Goal: Information Seeking & Learning: Learn about a topic

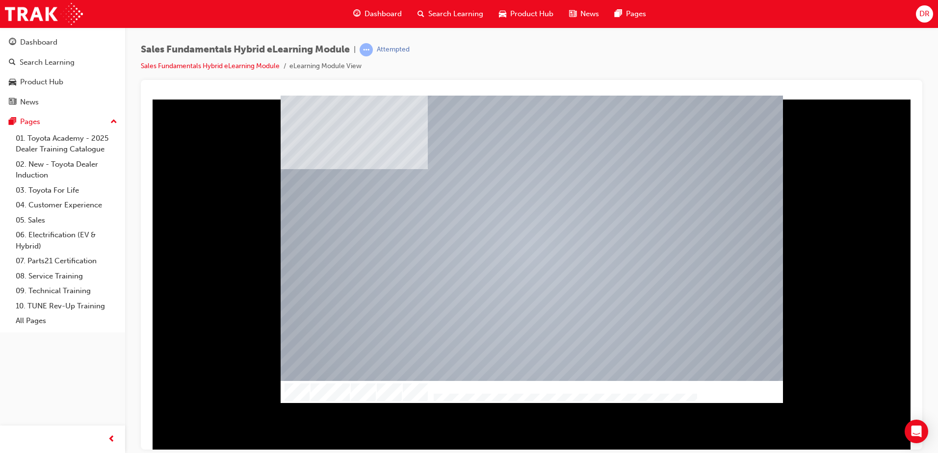
click at [534, 345] on div at bounding box center [531, 249] width 502 height 282
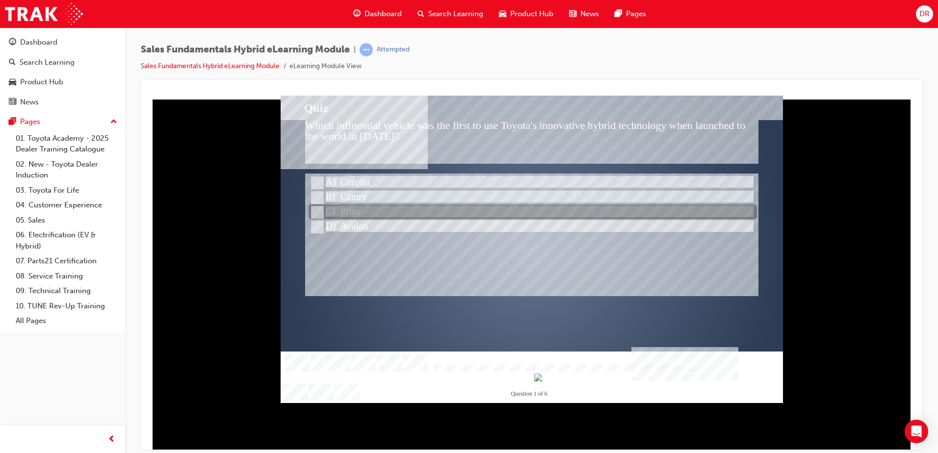
click at [314, 209] on input "Prius" at bounding box center [316, 212] width 11 height 11
radio input "true"
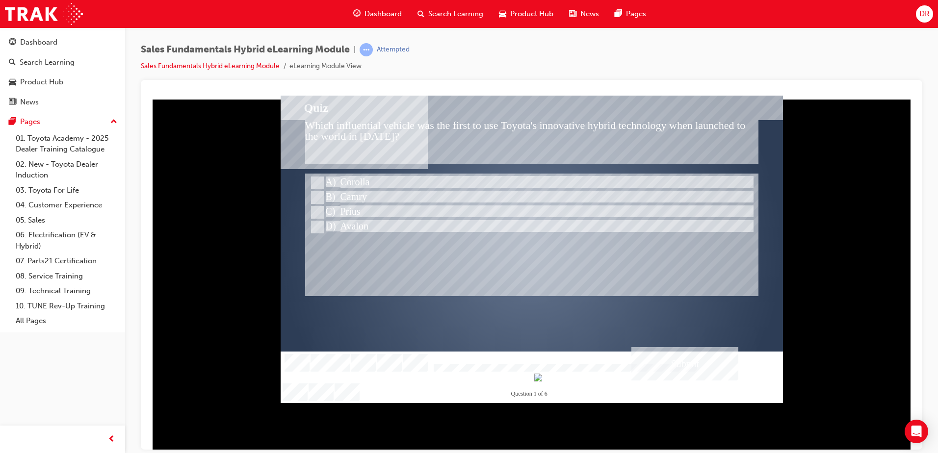
click at [681, 362] on div "Submit" at bounding box center [684, 363] width 107 height 33
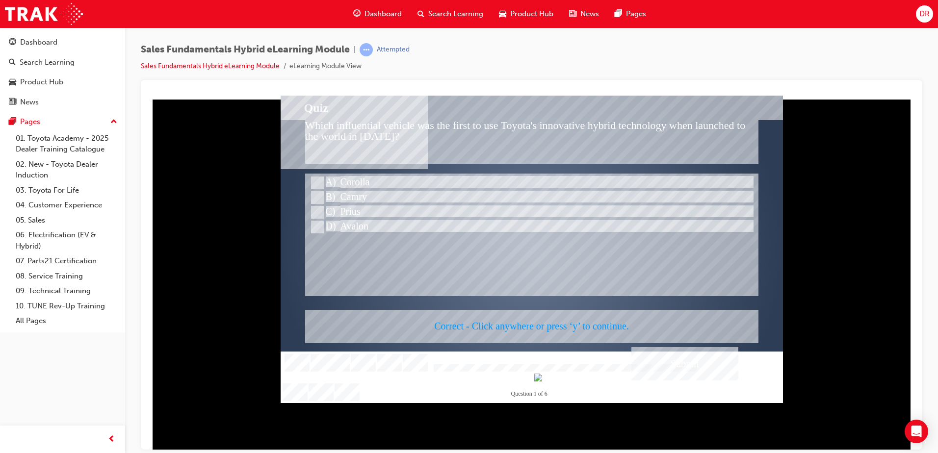
click at [557, 285] on div at bounding box center [531, 248] width 502 height 307
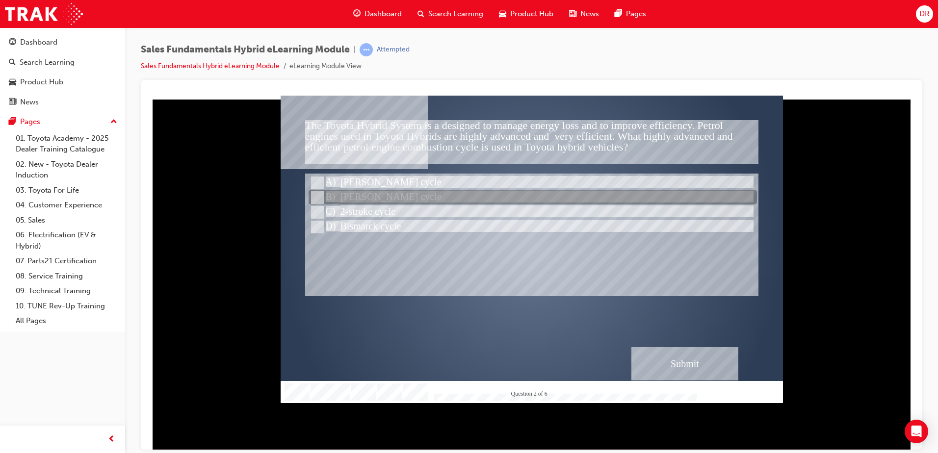
click at [315, 195] on input "Atkinson cycle" at bounding box center [316, 197] width 11 height 11
radio input "true"
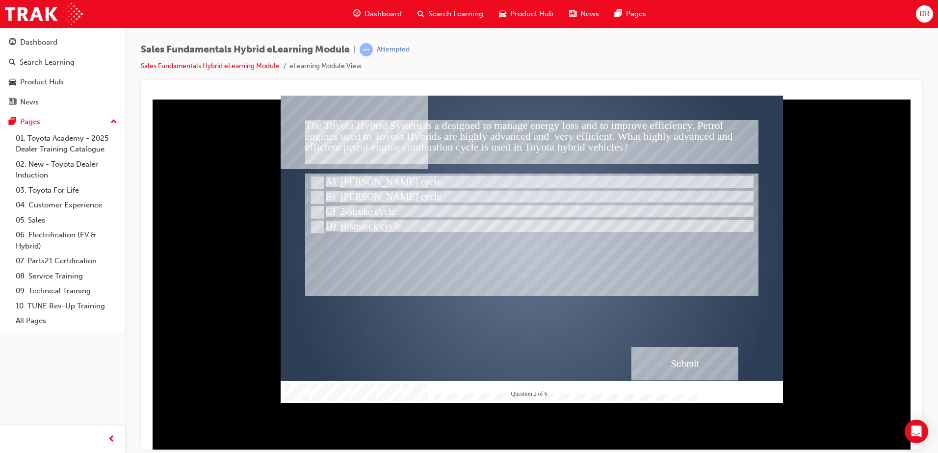
click at [670, 369] on div "Submit" at bounding box center [684, 363] width 107 height 33
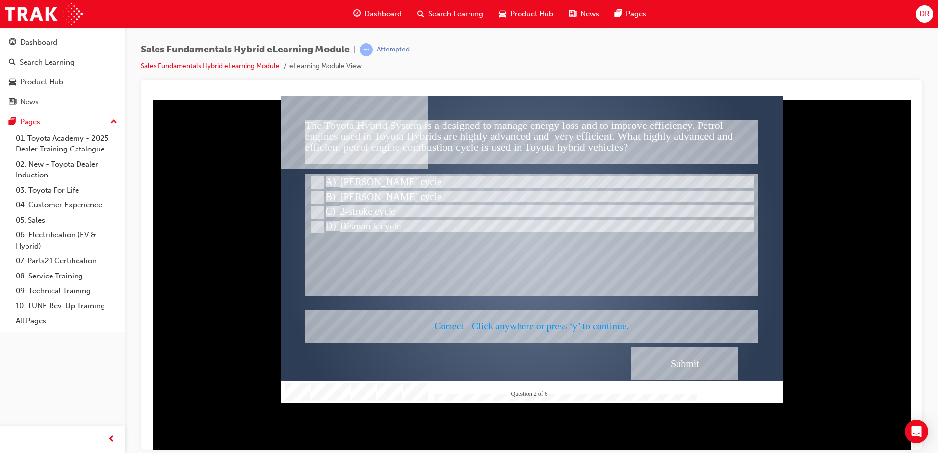
click at [578, 278] on div at bounding box center [531, 248] width 502 height 307
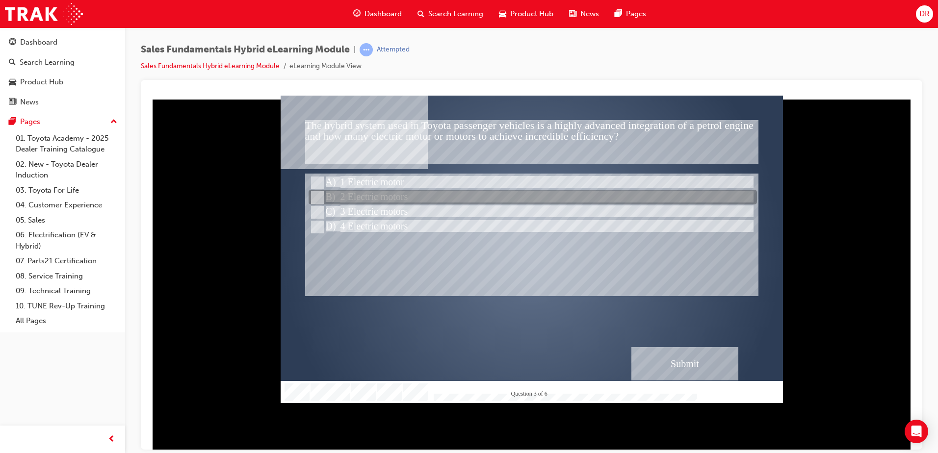
click at [314, 194] on input "2 Electric motors" at bounding box center [316, 197] width 11 height 11
radio input "true"
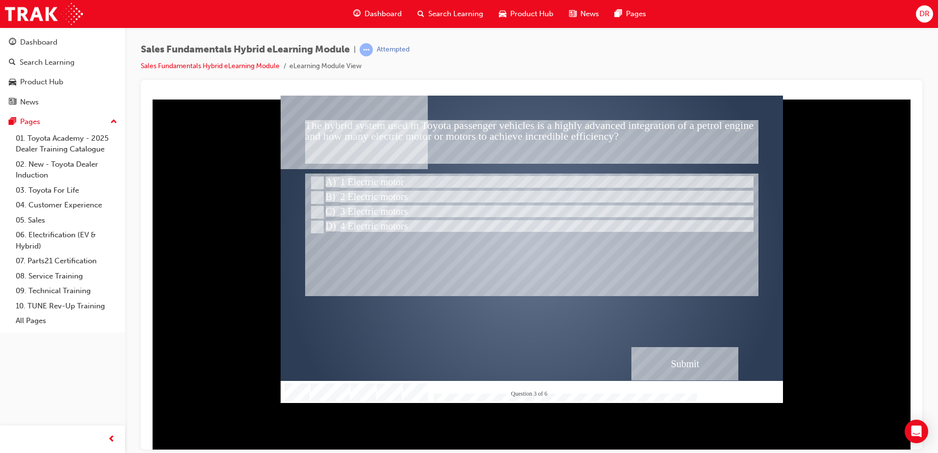
click at [675, 367] on div "Submit" at bounding box center [684, 363] width 107 height 33
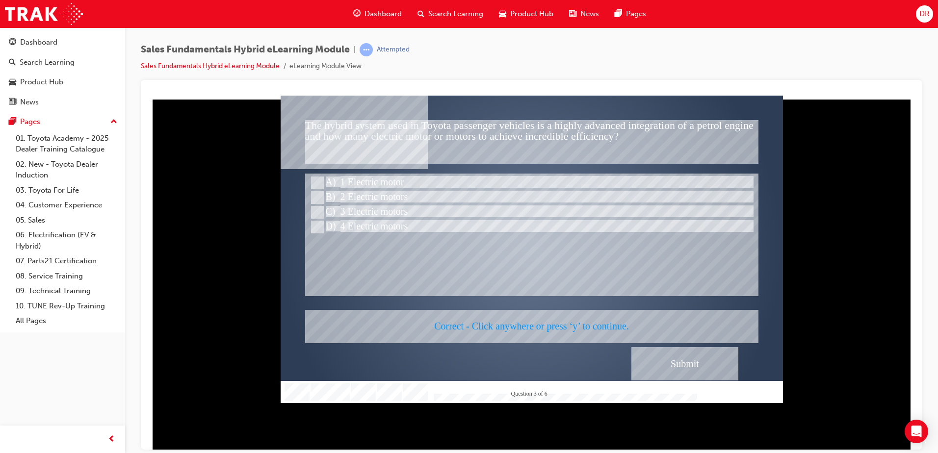
click at [560, 276] on div at bounding box center [531, 248] width 502 height 307
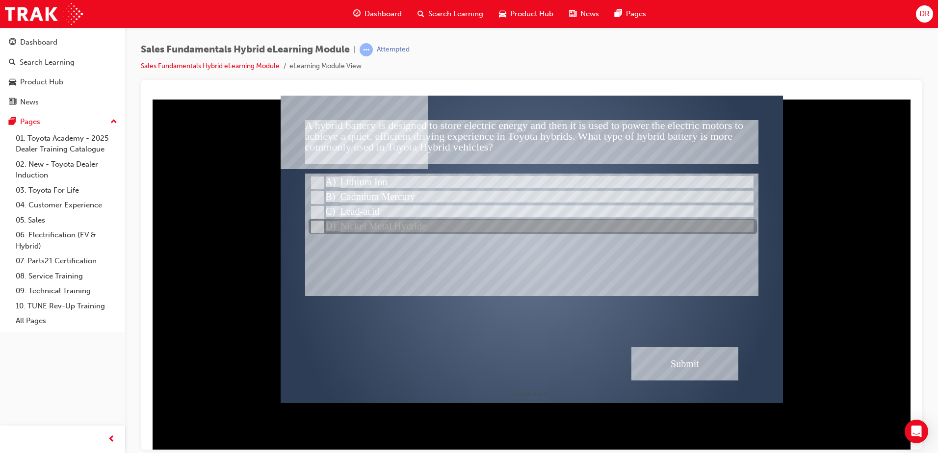
click at [314, 225] on input "Nickel Metal Hydride" at bounding box center [316, 227] width 11 height 11
radio input "true"
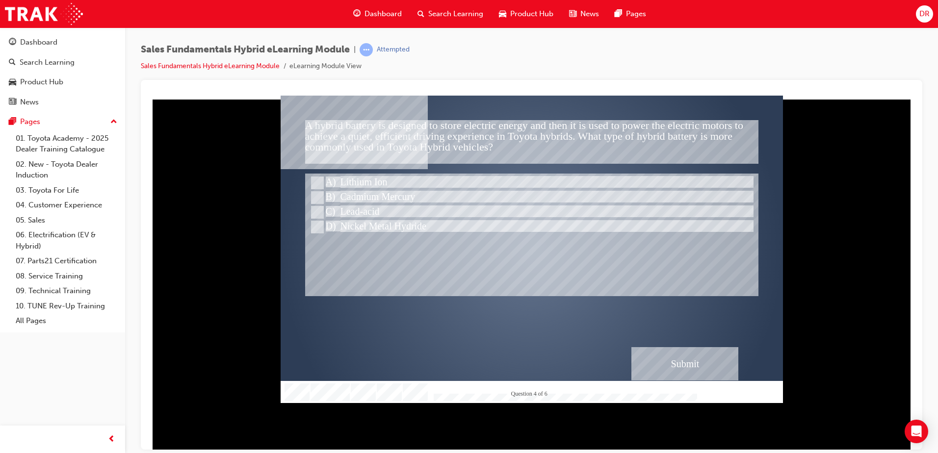
click at [666, 355] on div "Submit" at bounding box center [684, 363] width 107 height 33
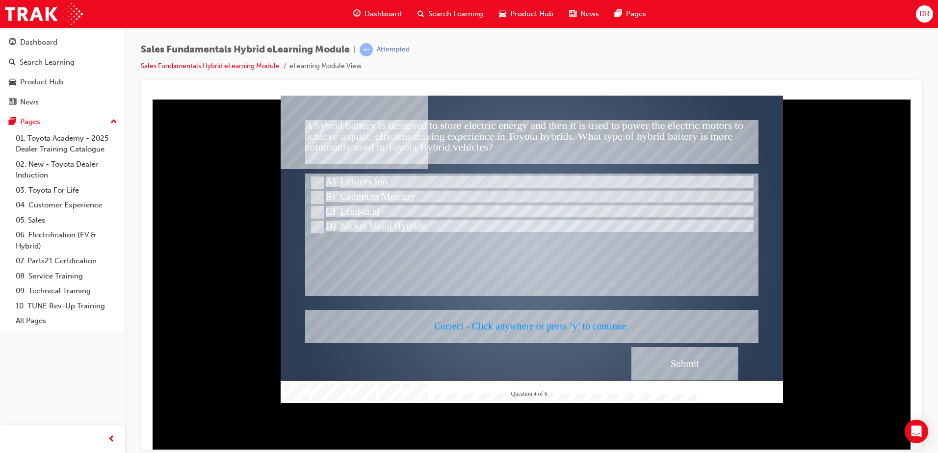
click at [606, 276] on div at bounding box center [531, 248] width 502 height 307
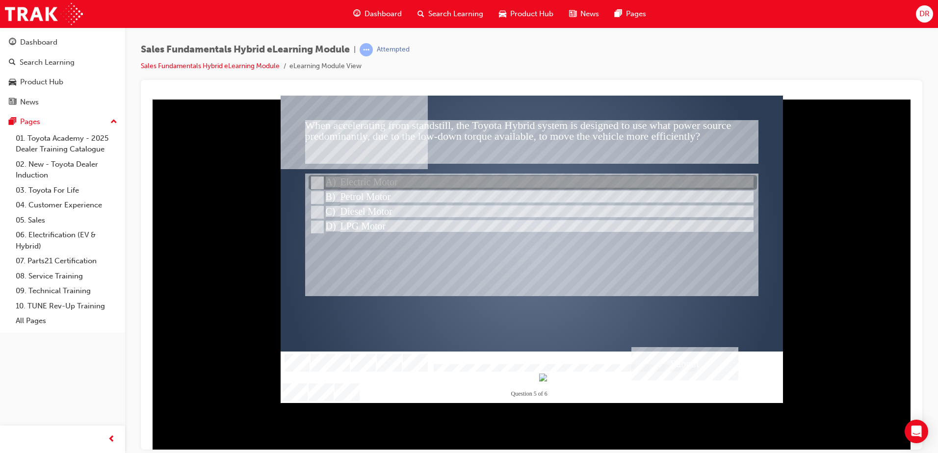
click at [314, 182] on input "Electric Motor" at bounding box center [316, 183] width 11 height 11
radio input "true"
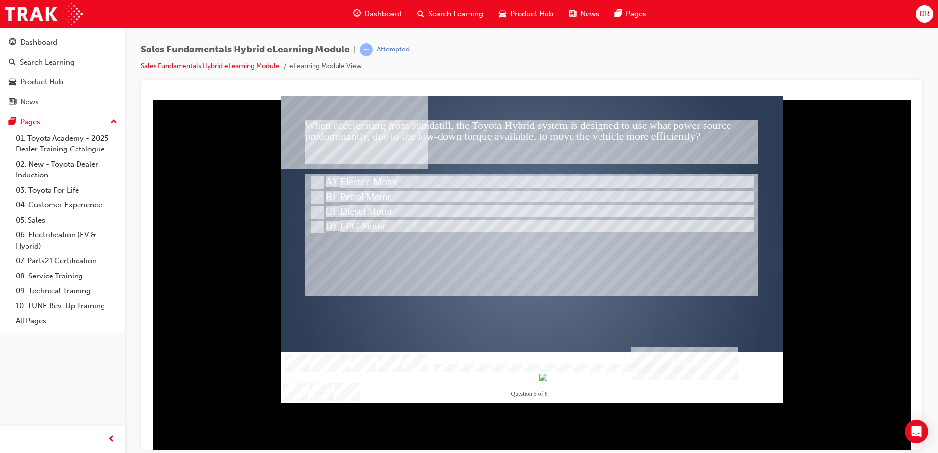
click at [705, 361] on div "Submit" at bounding box center [684, 363] width 107 height 33
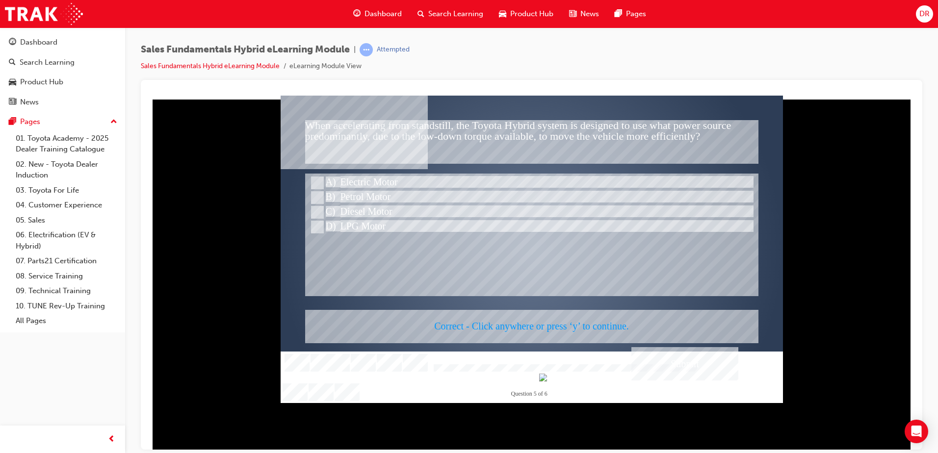
click at [526, 290] on div at bounding box center [531, 248] width 502 height 307
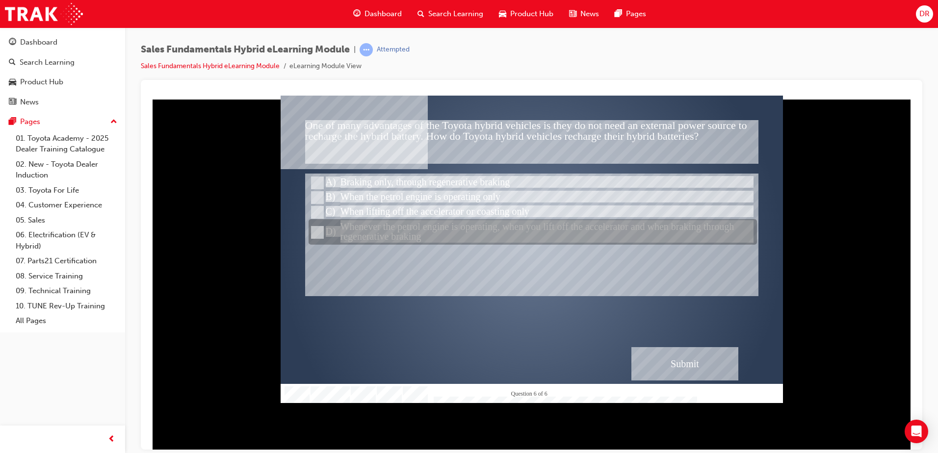
click at [317, 231] on input "Whenever the petrol engine is operating, when you lift off the accelerator and …" at bounding box center [316, 232] width 11 height 11
radio input "true"
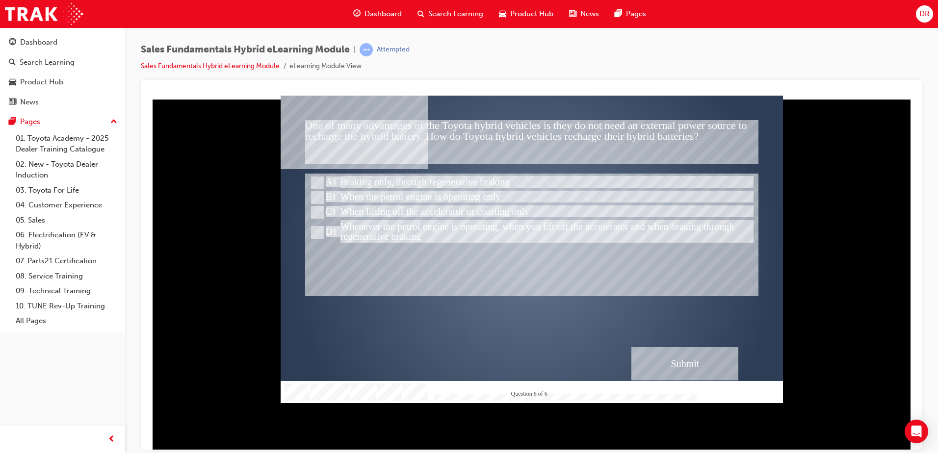
click at [672, 358] on div "Submit" at bounding box center [684, 363] width 107 height 33
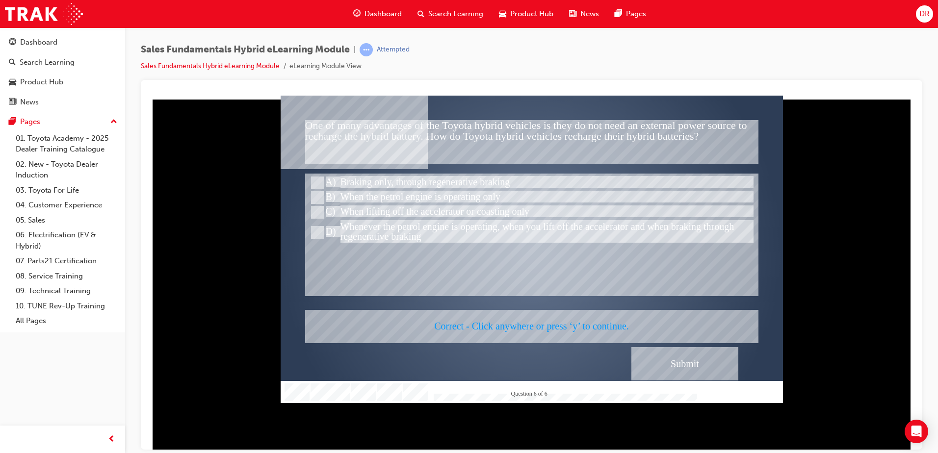
click at [555, 289] on div at bounding box center [531, 248] width 502 height 307
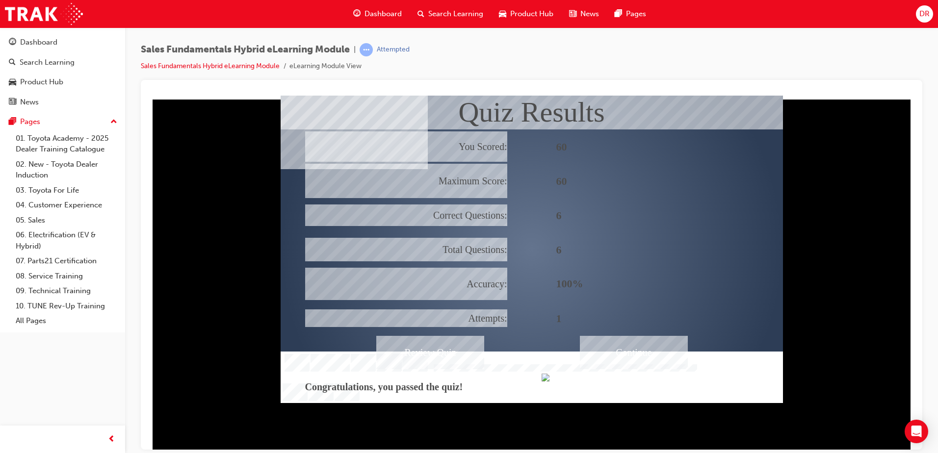
click at [609, 357] on div "Continue" at bounding box center [634, 351] width 108 height 33
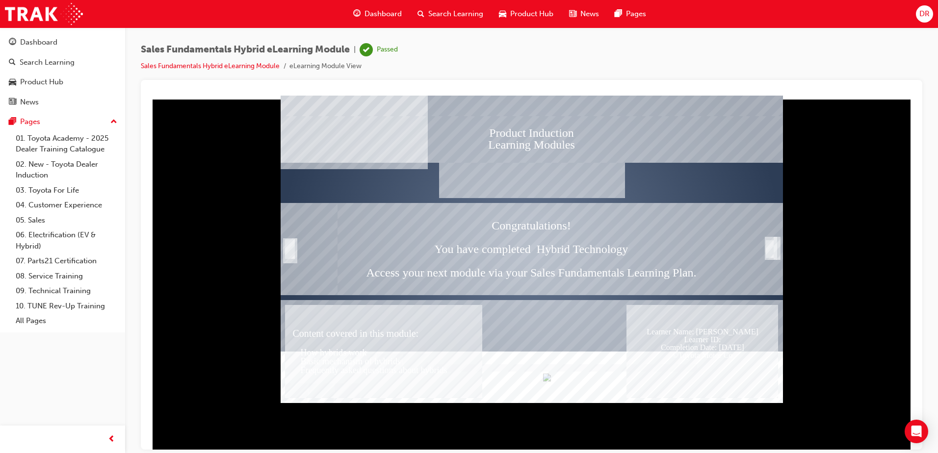
click at [773, 250] on div "Trigger this button to exit" at bounding box center [769, 249] width 10 height 20
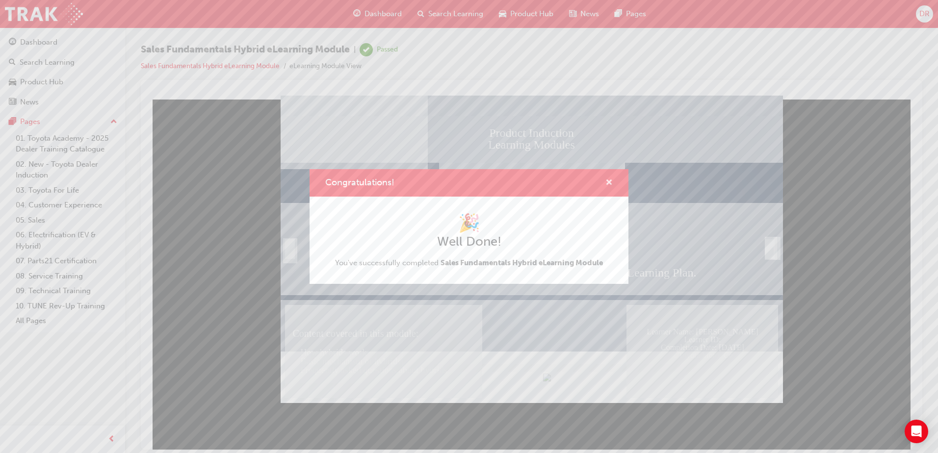
click at [607, 181] on span "cross-icon" at bounding box center [608, 183] width 7 height 9
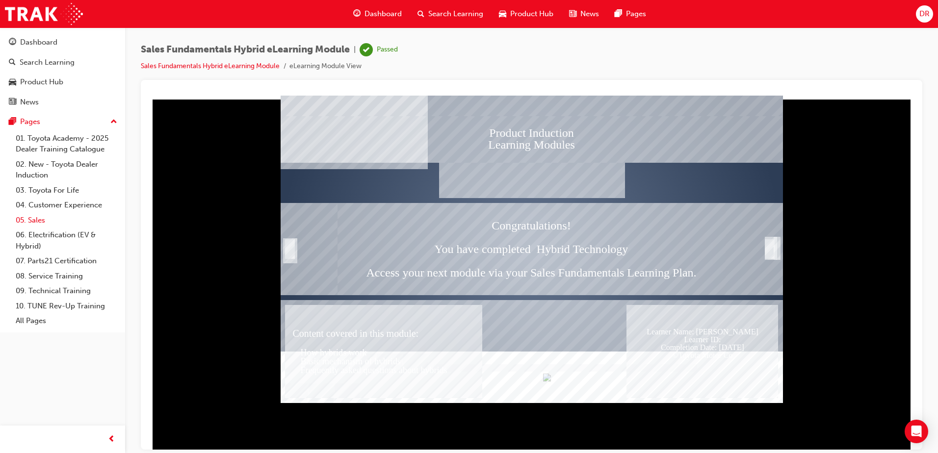
click at [37, 220] on link "05. Sales" at bounding box center [66, 220] width 109 height 15
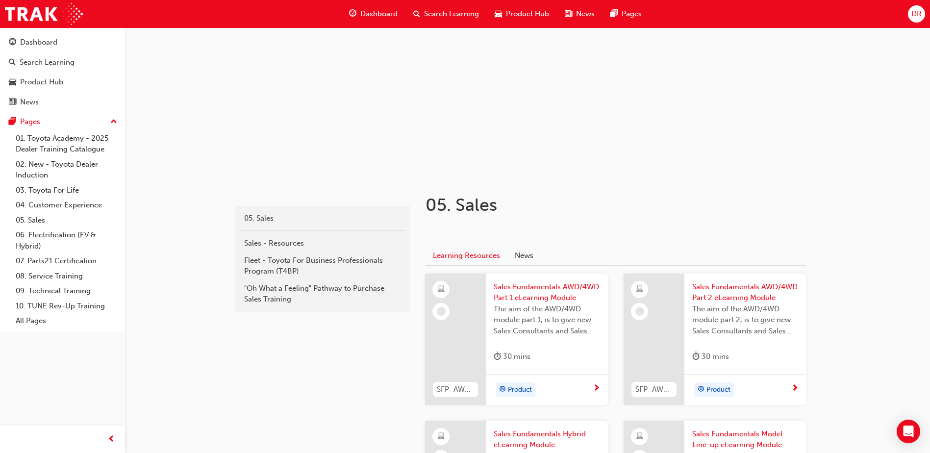
scroll to position [98, 0]
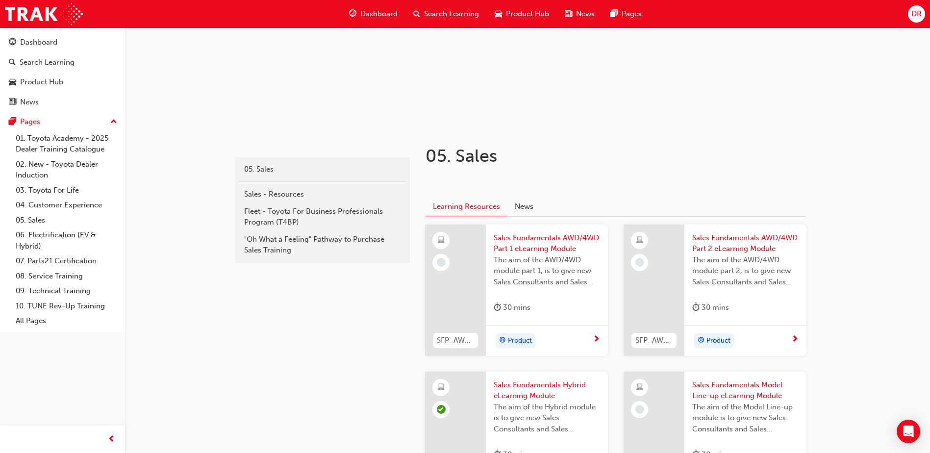
click at [530, 251] on span "Sales Fundamentals AWD/4WD Part 1 eLearning Module" at bounding box center [547, 243] width 106 height 22
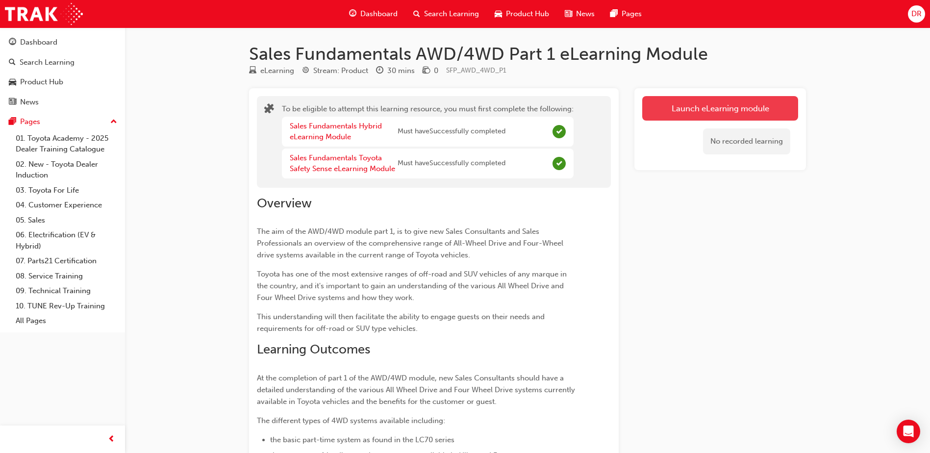
click at [723, 108] on button "Launch eLearning module" at bounding box center [720, 108] width 156 height 25
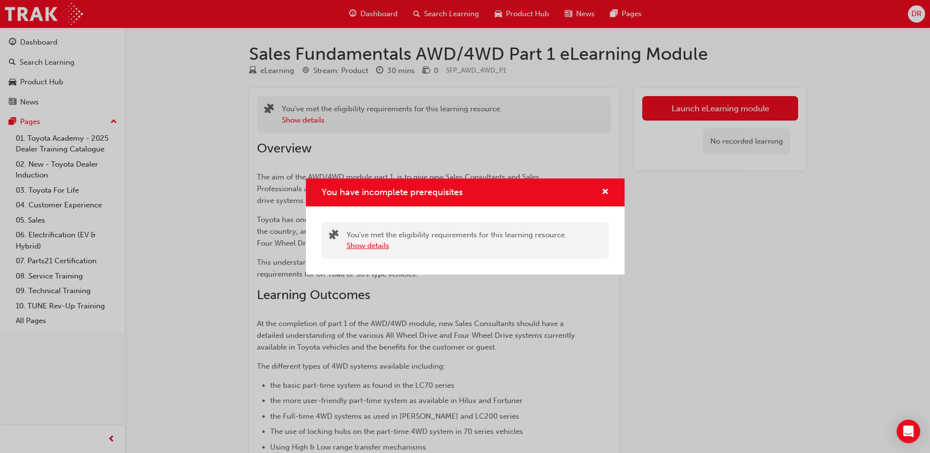
click at [377, 247] on button "Show details" at bounding box center [368, 245] width 43 height 11
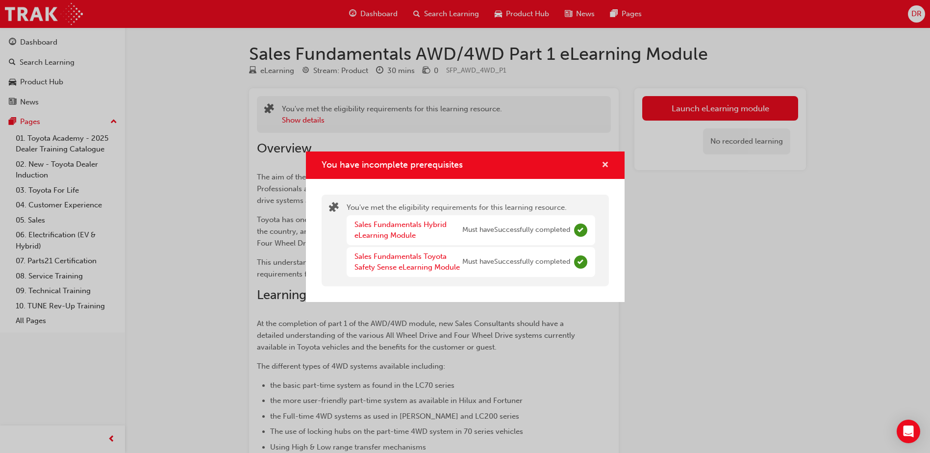
click at [609, 161] on span "cross-icon" at bounding box center [605, 165] width 7 height 9
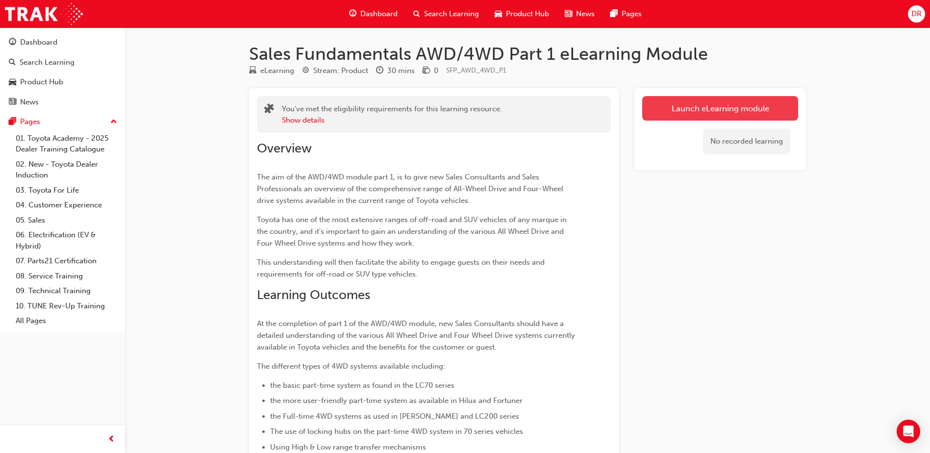
click at [716, 103] on button "Launch eLearning module" at bounding box center [720, 108] width 156 height 25
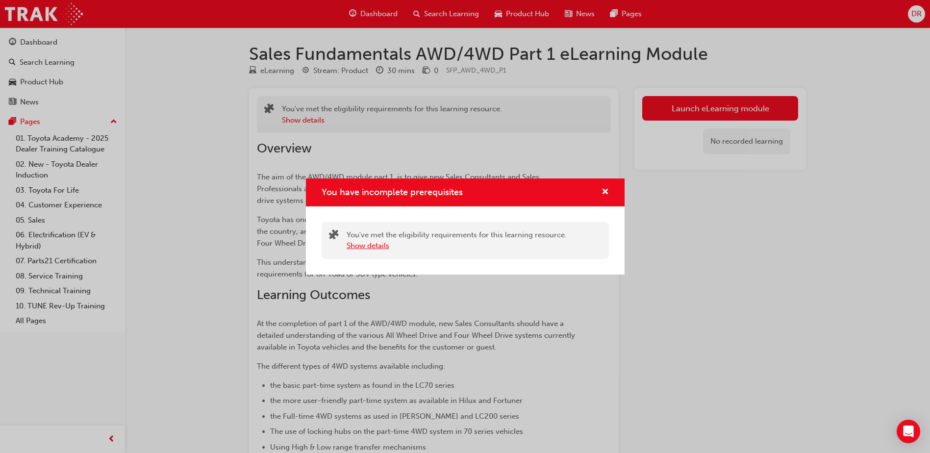
click at [361, 245] on button "Show details" at bounding box center [368, 245] width 43 height 11
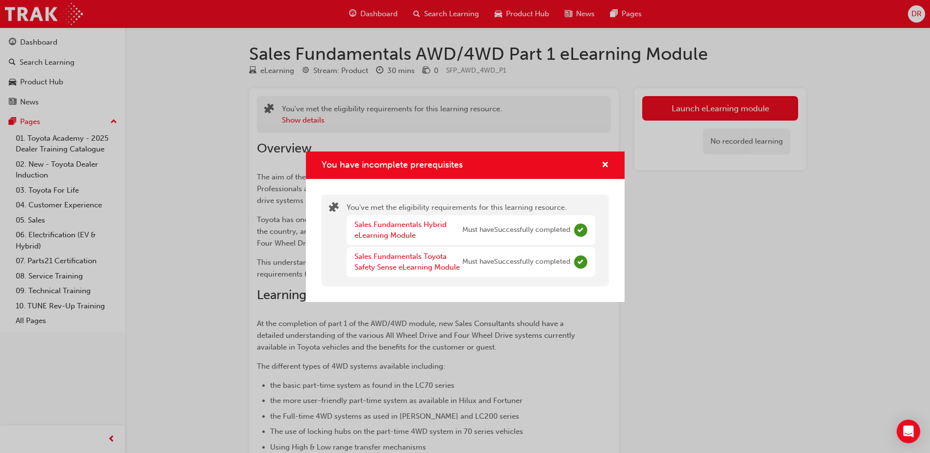
click at [707, 210] on div "You have incomplete prerequisites You've met the eligibility requirements for t…" at bounding box center [465, 226] width 930 height 453
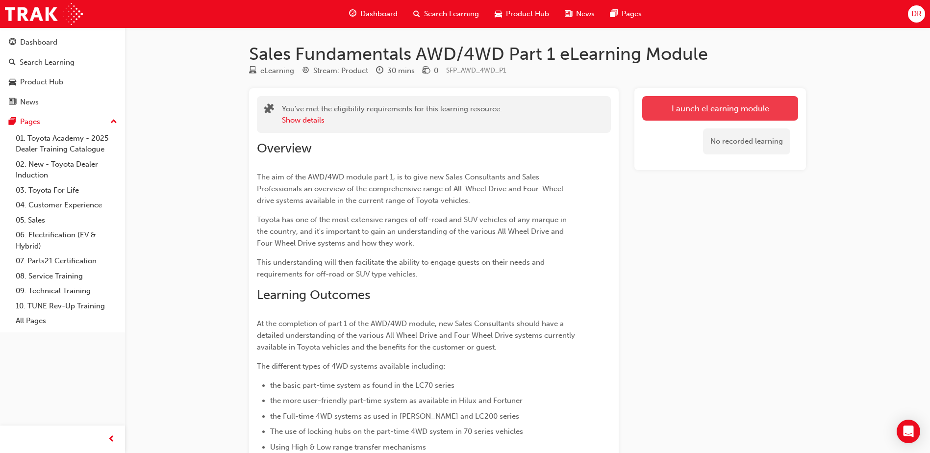
click at [681, 103] on button "Launch eLearning module" at bounding box center [720, 108] width 156 height 25
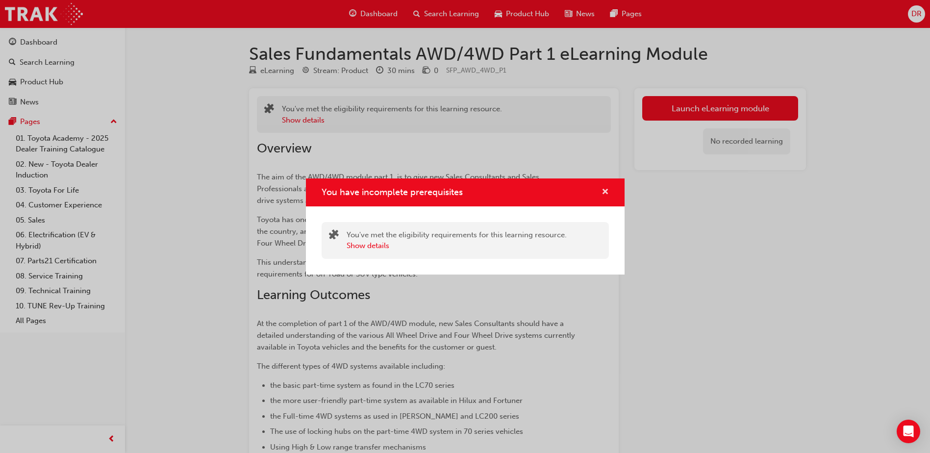
click at [606, 190] on span "cross-icon" at bounding box center [605, 192] width 7 height 9
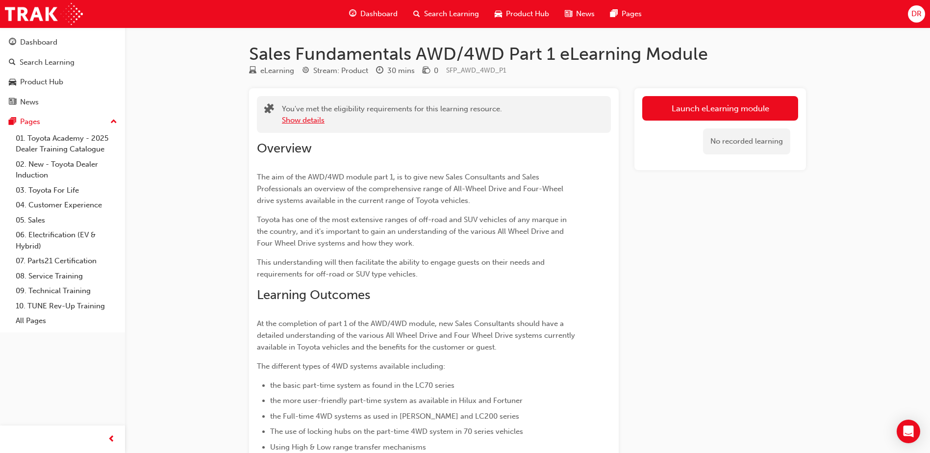
click at [316, 121] on button "Show details" at bounding box center [303, 120] width 43 height 11
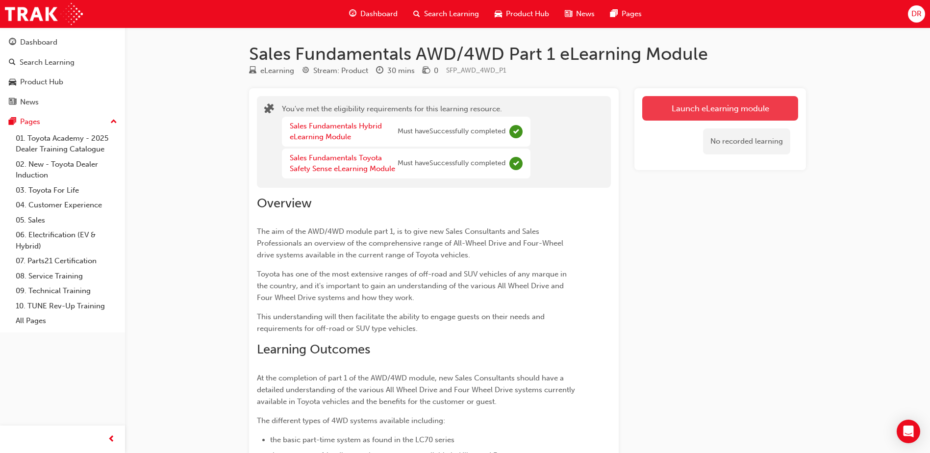
click at [692, 108] on button "Launch eLearning module" at bounding box center [720, 108] width 156 height 25
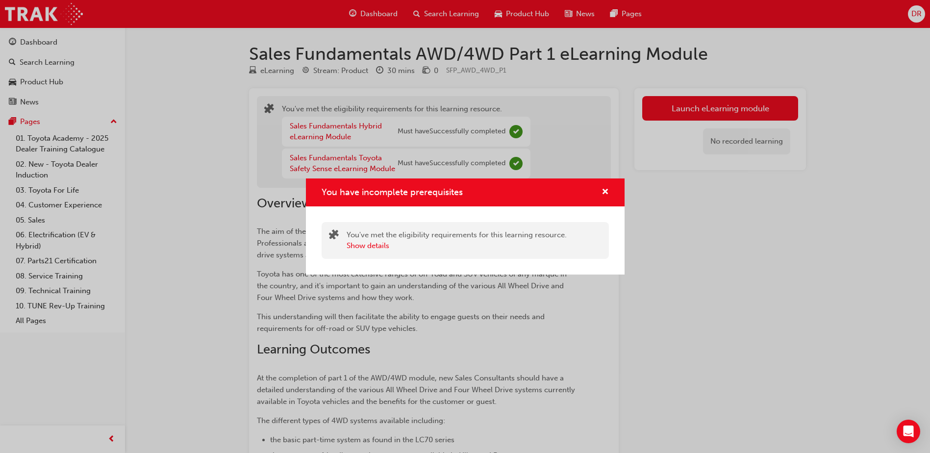
click at [703, 220] on div "You have incomplete prerequisites You've met the eligibility requirements for t…" at bounding box center [465, 226] width 930 height 453
